Goal: Task Accomplishment & Management: Manage account settings

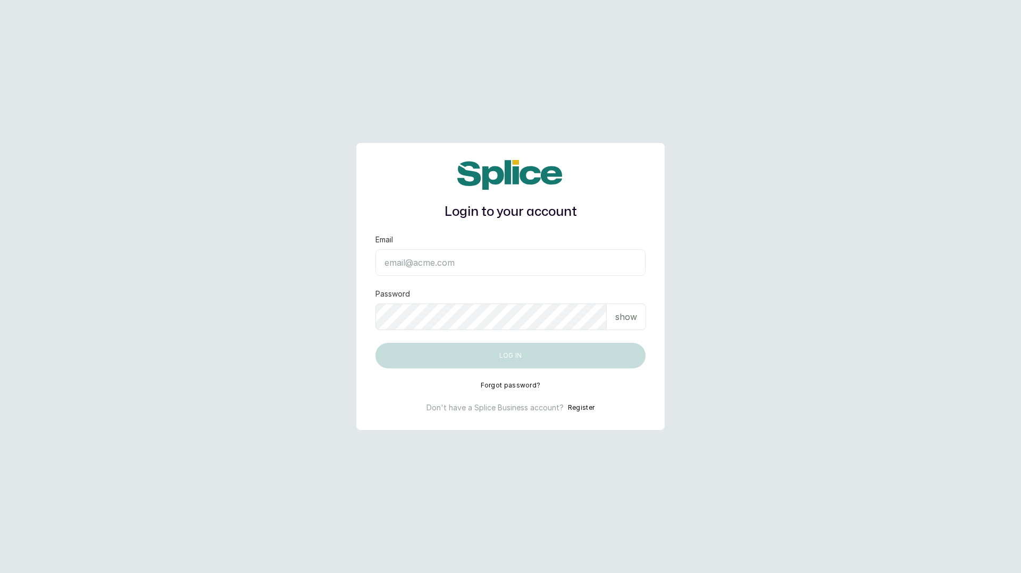
click at [494, 265] on input "Email" at bounding box center [511, 262] width 270 height 27
type input "[EMAIL_ADDRESS][DOMAIN_NAME]"
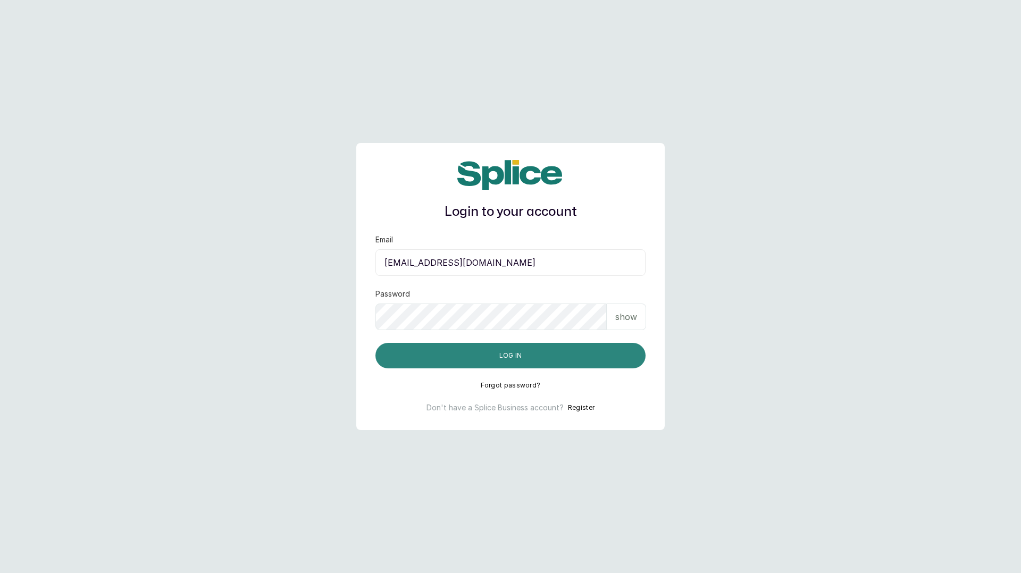
click at [521, 360] on button "Log in" at bounding box center [511, 356] width 270 height 26
